Goal: Information Seeking & Learning: Learn about a topic

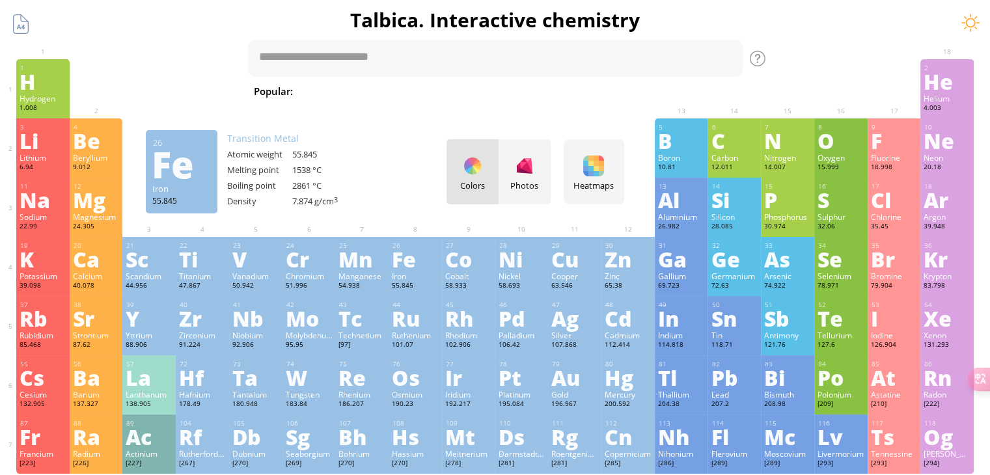
click at [398, 260] on div "Fe" at bounding box center [415, 259] width 47 height 21
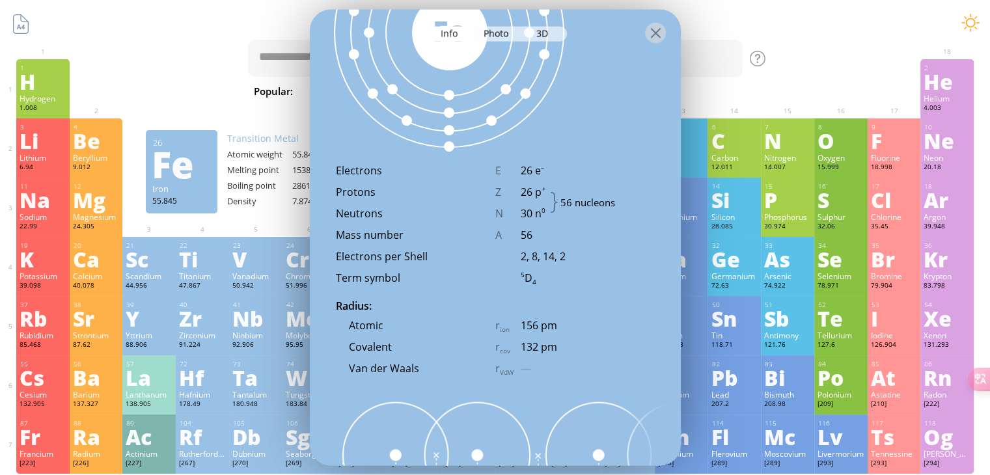
scroll to position [1172, 0]
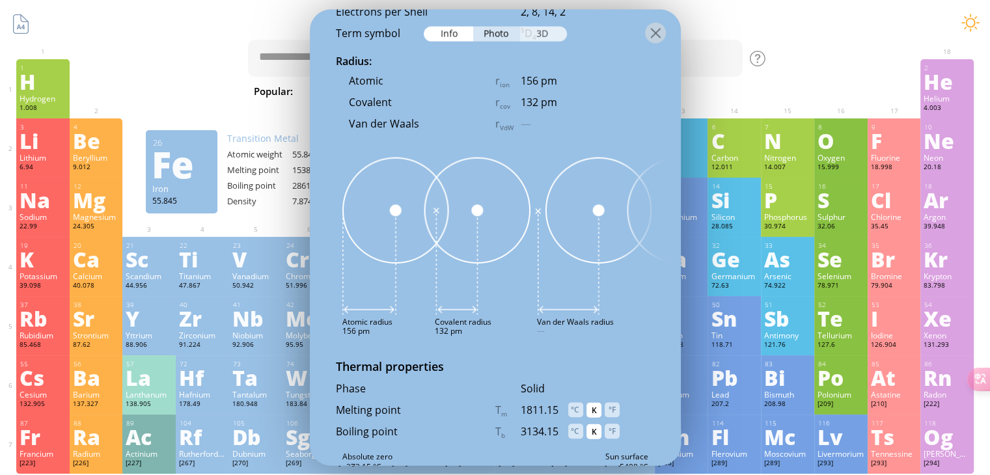
click at [556, 34] on div "3D" at bounding box center [543, 34] width 47 height 15
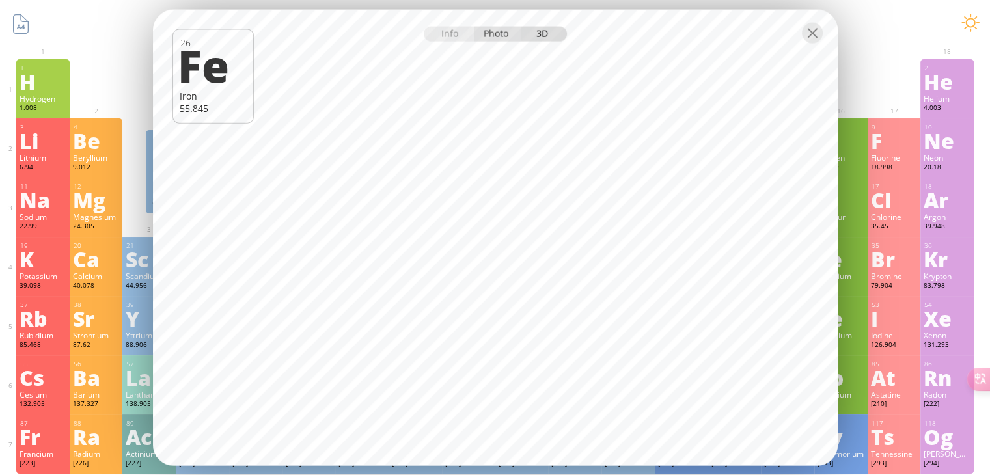
click at [508, 40] on div "Photo" at bounding box center [496, 34] width 47 height 15
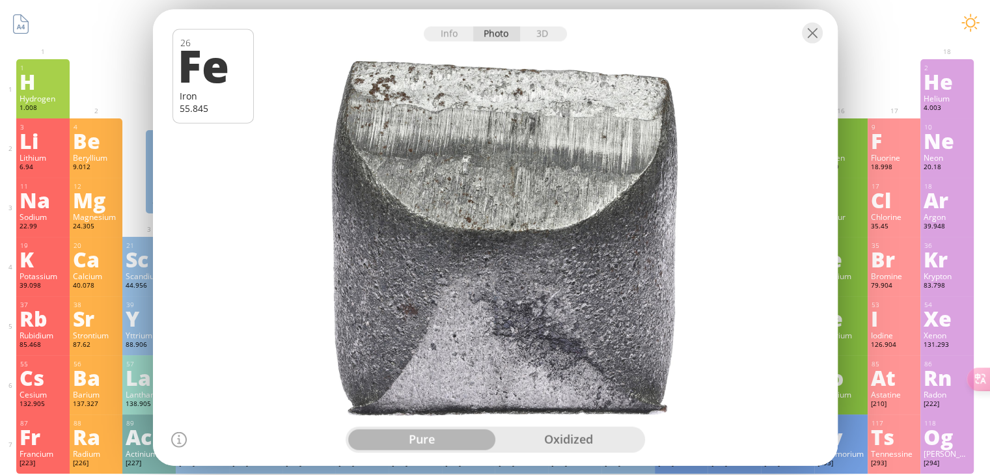
drag, startPoint x: 513, startPoint y: 219, endPoint x: 502, endPoint y: 261, distance: 43.7
click at [502, 261] on div at bounding box center [495, 237] width 692 height 461
drag, startPoint x: 491, startPoint y: 260, endPoint x: 536, endPoint y: 235, distance: 51.8
click at [535, 235] on div at bounding box center [495, 237] width 692 height 461
click at [574, 427] on div "pure oxidized" at bounding box center [495, 439] width 299 height 26
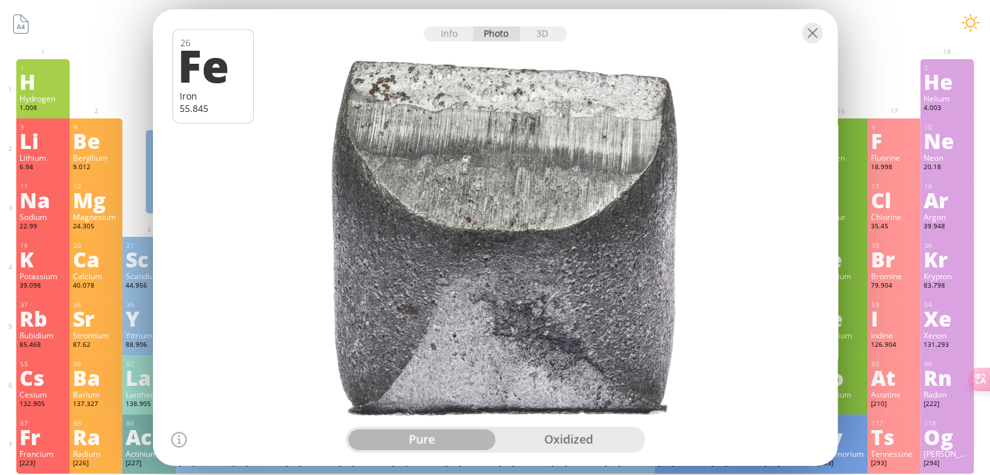
click at [575, 440] on div "oxidized" at bounding box center [568, 439] width 147 height 21
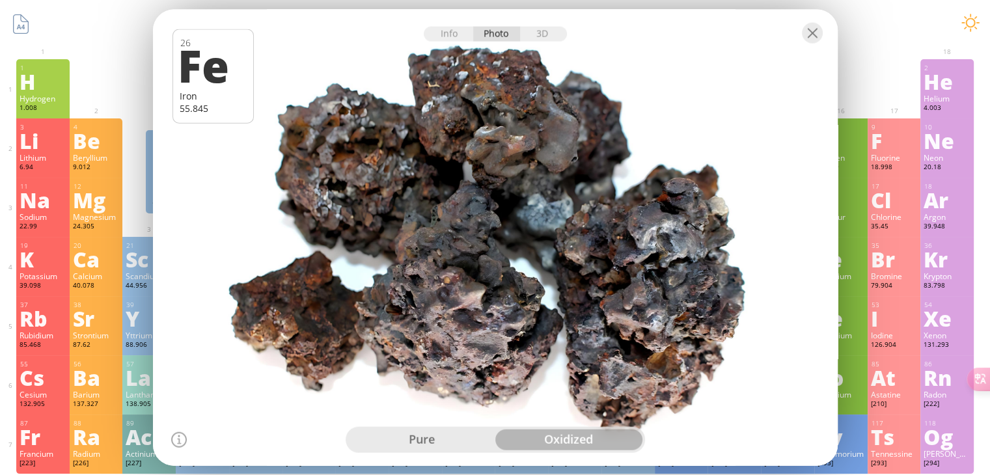
drag, startPoint x: 514, startPoint y: 223, endPoint x: 515, endPoint y: 159, distance: 63.1
click at [515, 159] on div at bounding box center [495, 237] width 692 height 461
click at [435, 451] on div "pure oxidized" at bounding box center [495, 439] width 299 height 26
click at [434, 446] on div "pure" at bounding box center [421, 439] width 147 height 21
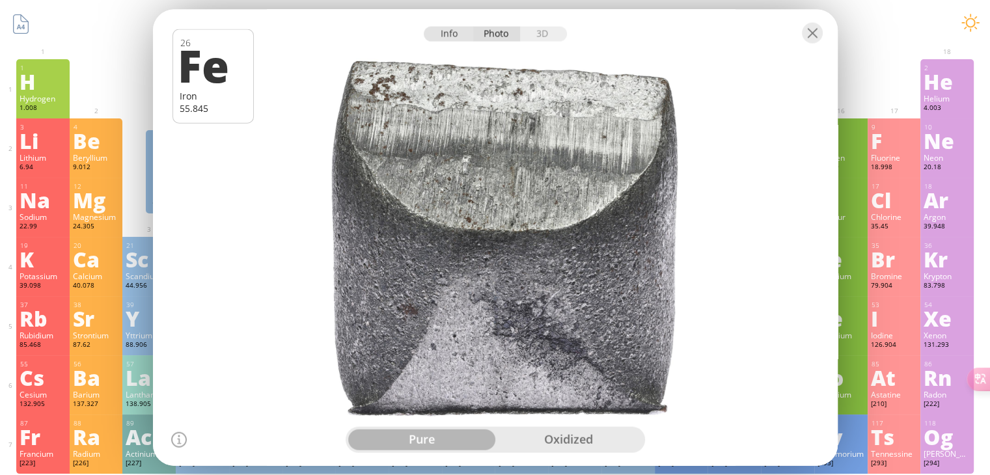
click at [451, 37] on div "Info" at bounding box center [449, 34] width 50 height 15
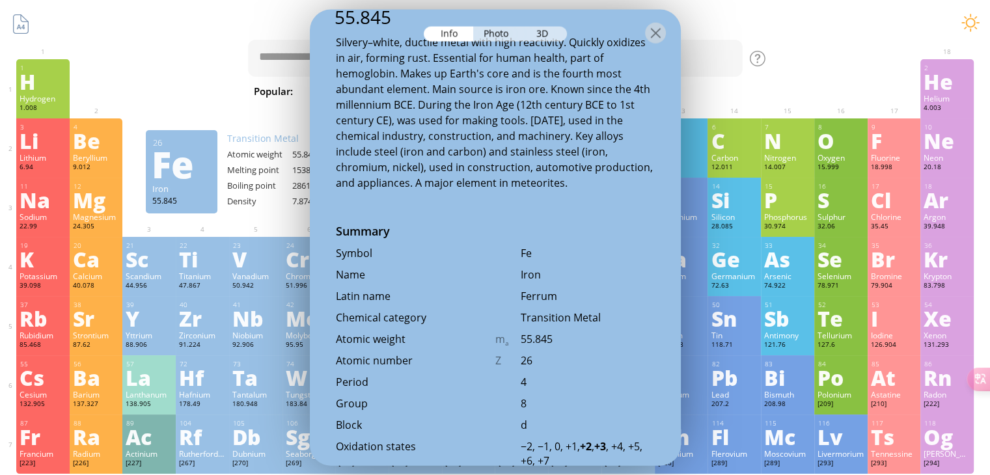
scroll to position [0, 0]
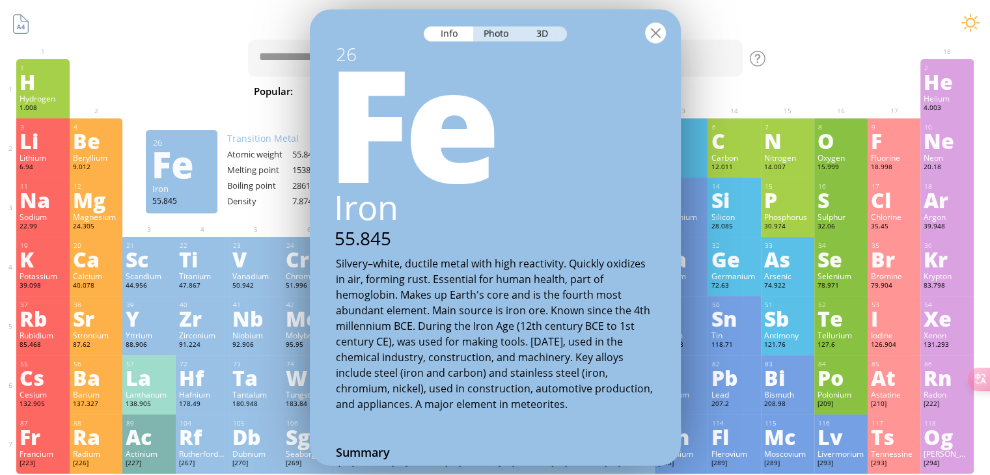
click at [661, 32] on div at bounding box center [655, 33] width 21 height 21
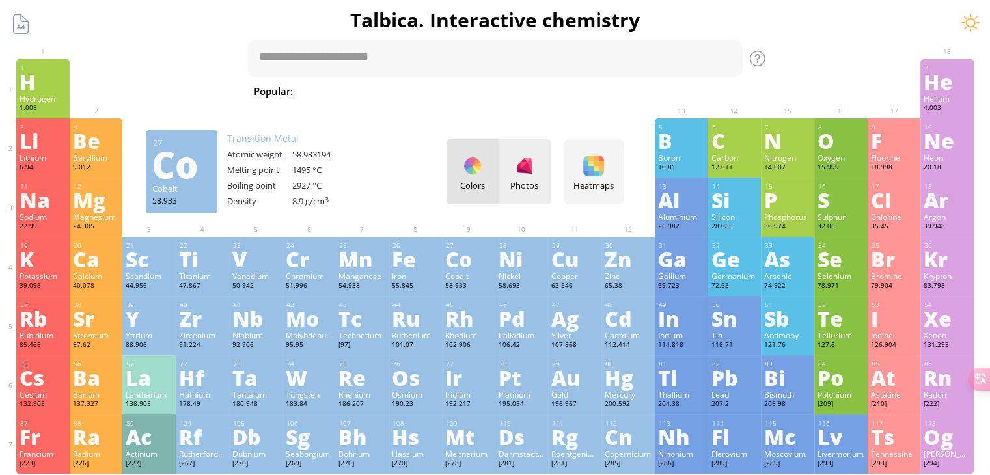
click at [535, 159] on div at bounding box center [524, 166] width 21 height 21
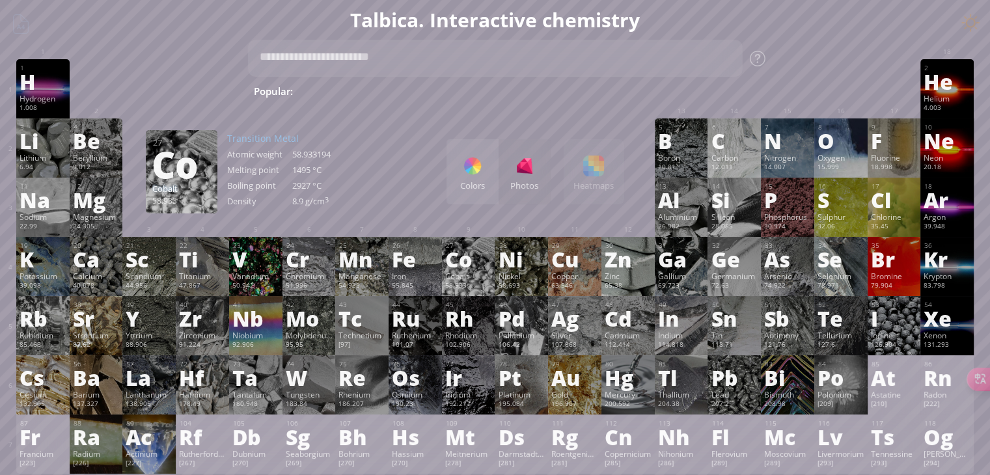
click at [603, 162] on div "Colors Photos Heatmaps Heatmaps Normal mode Melting point Boiling point Density…" at bounding box center [535, 171] width 178 height 65
click at [471, 159] on div at bounding box center [472, 166] width 21 height 21
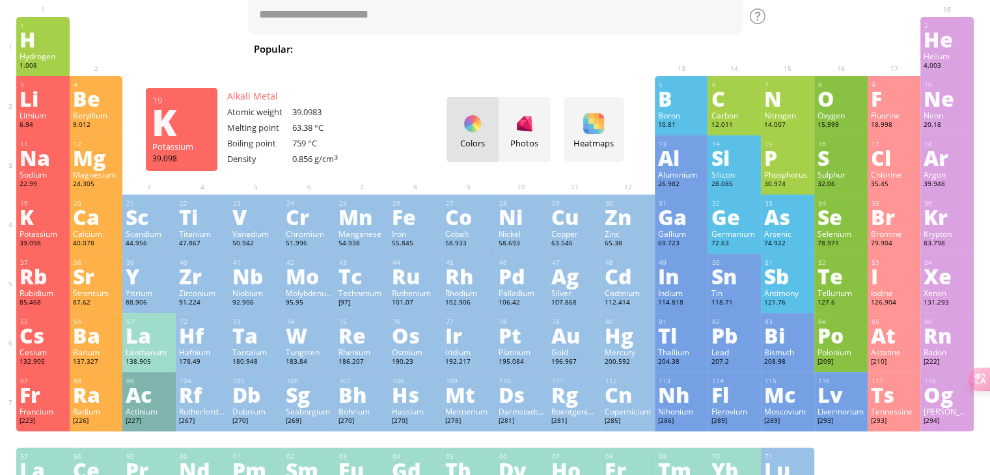
scroll to position [65, 0]
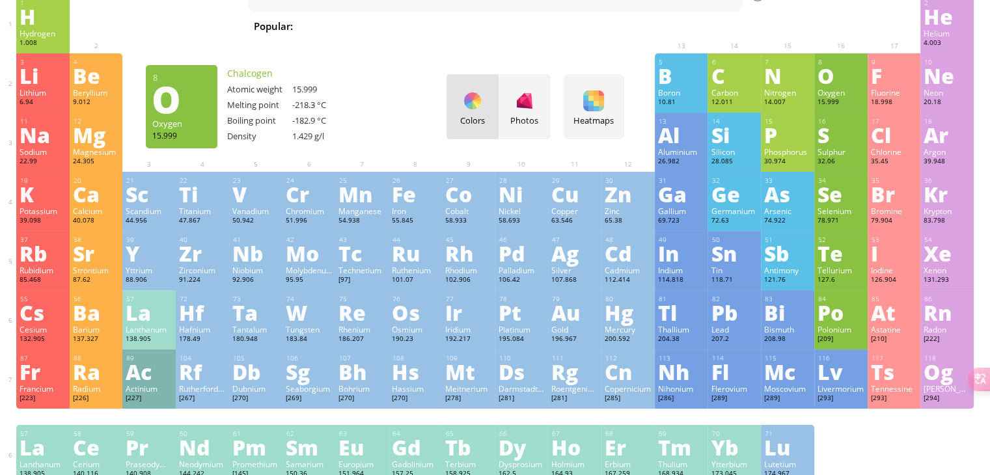
click at [830, 75] on div "O" at bounding box center [840, 75] width 47 height 21
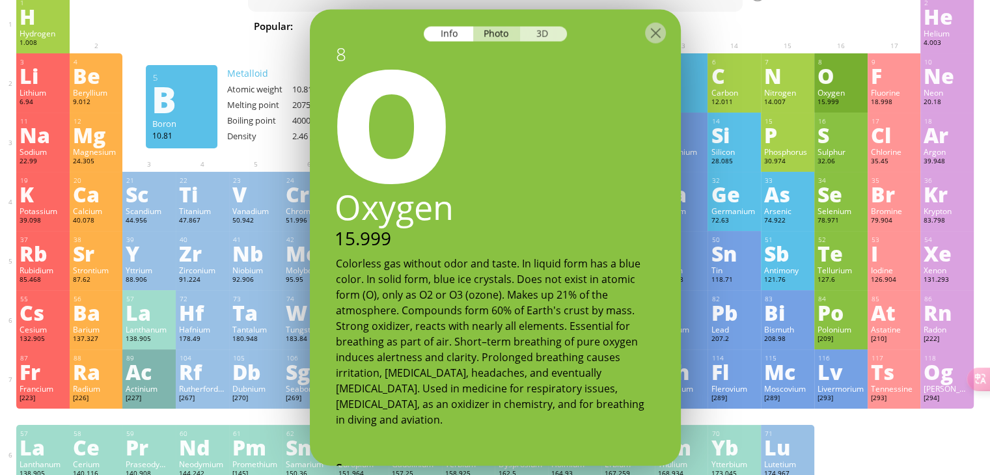
click at [561, 34] on div "3D" at bounding box center [543, 34] width 47 height 15
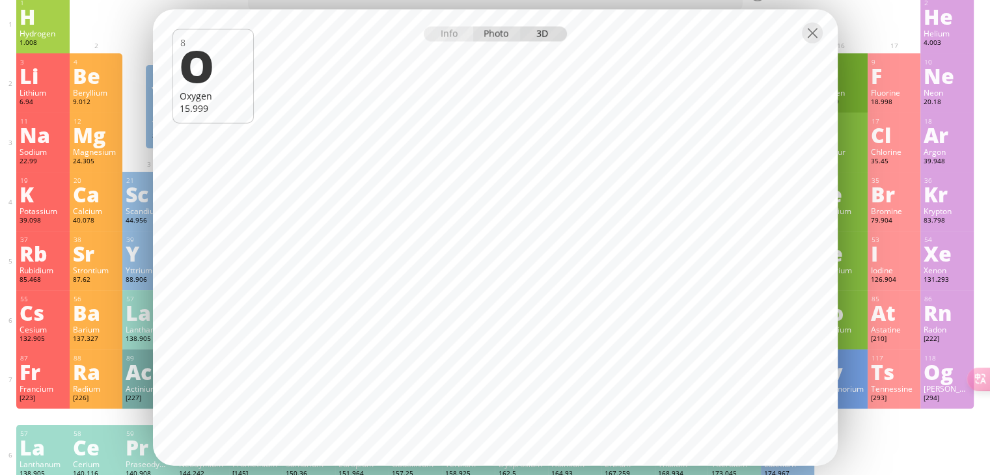
click at [501, 35] on div "Photo" at bounding box center [496, 34] width 47 height 15
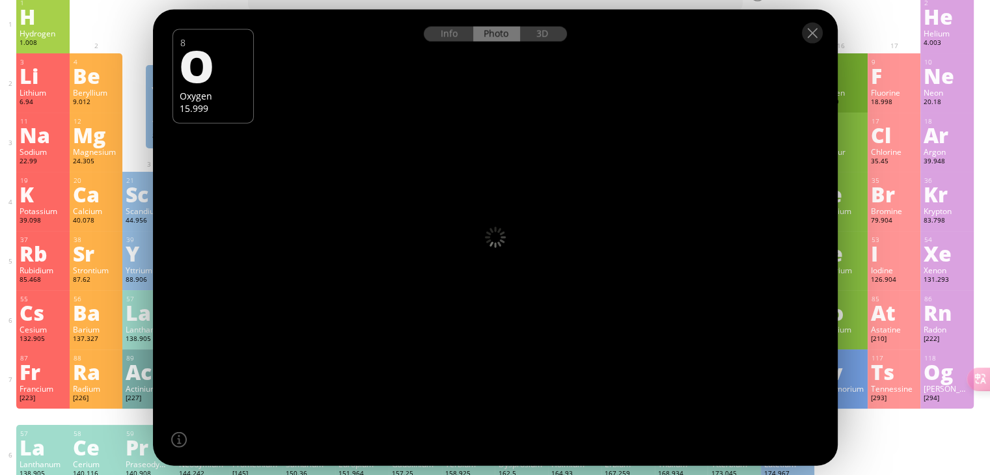
drag, startPoint x: 523, startPoint y: 258, endPoint x: 575, endPoint y: 180, distance: 94.1
click at [575, 180] on div at bounding box center [495, 237] width 692 height 461
click at [437, 36] on div "Info" at bounding box center [449, 34] width 50 height 15
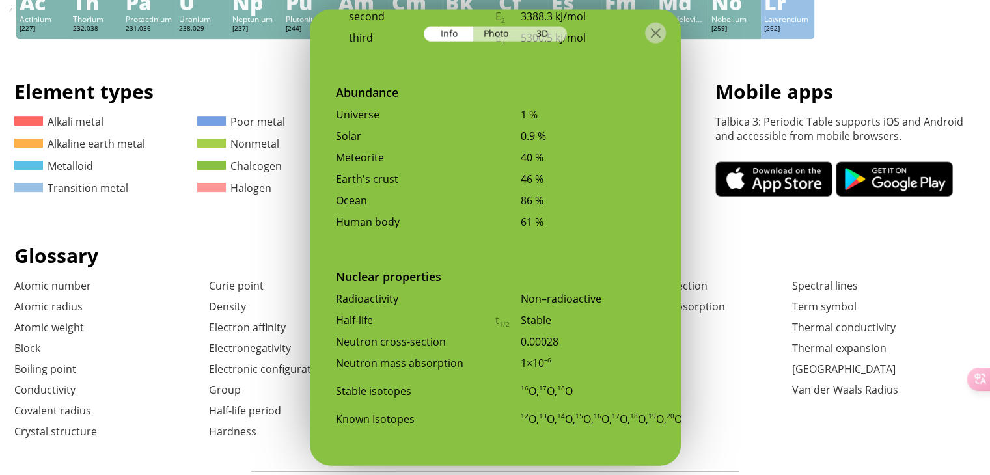
scroll to position [646, 0]
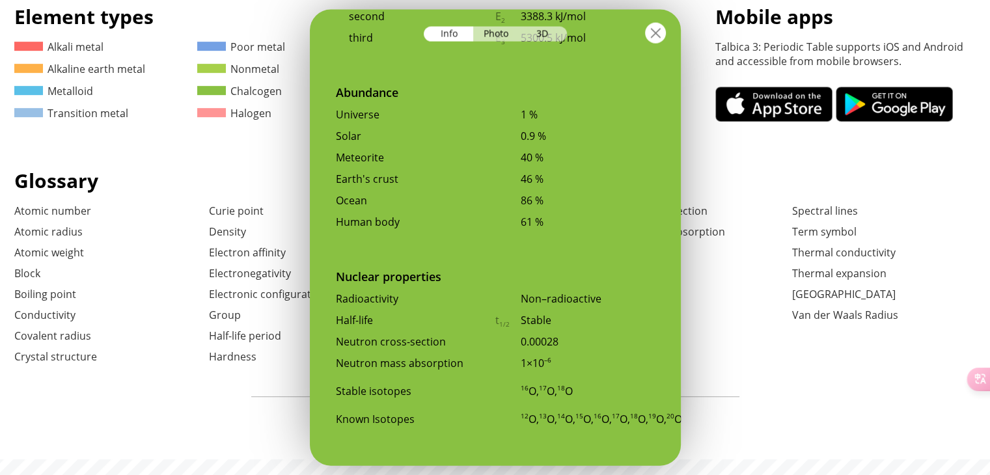
click at [659, 24] on div at bounding box center [655, 33] width 21 height 21
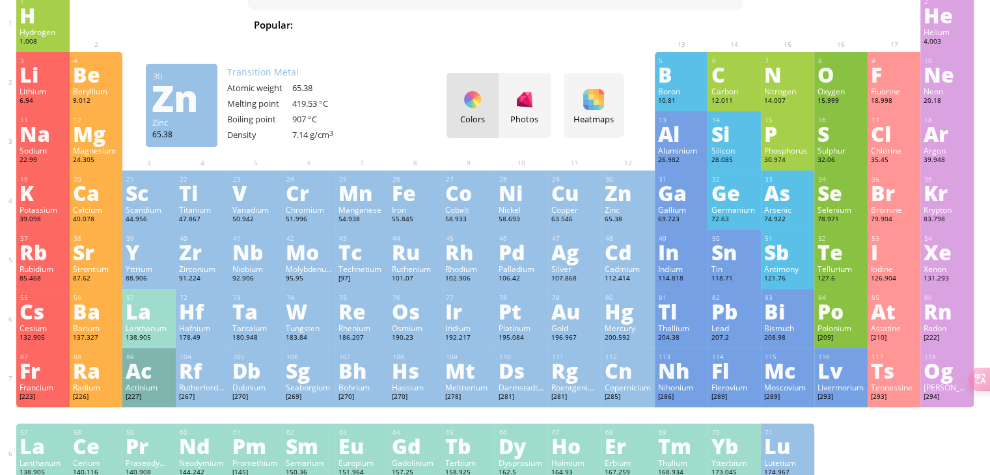
scroll to position [0, 0]
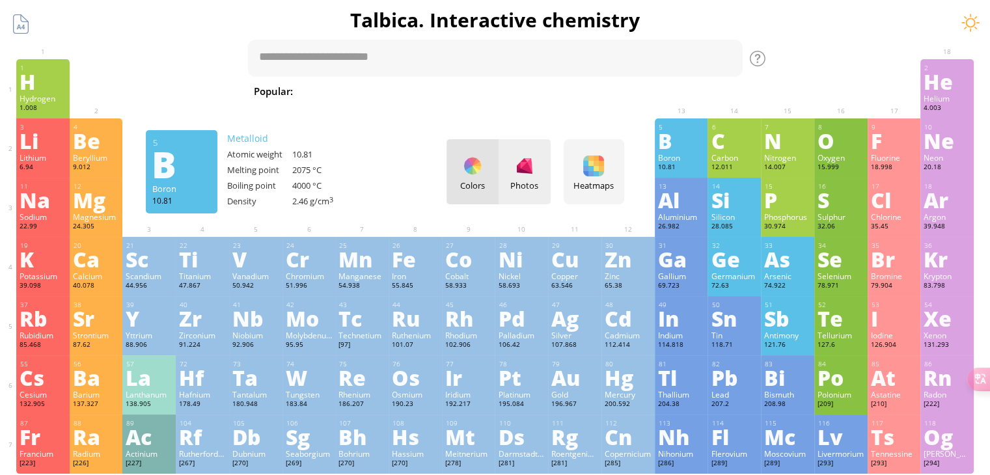
click at [532, 197] on div "Photos" at bounding box center [525, 171] width 52 height 65
